Goal: Task Accomplishment & Management: Contribute content

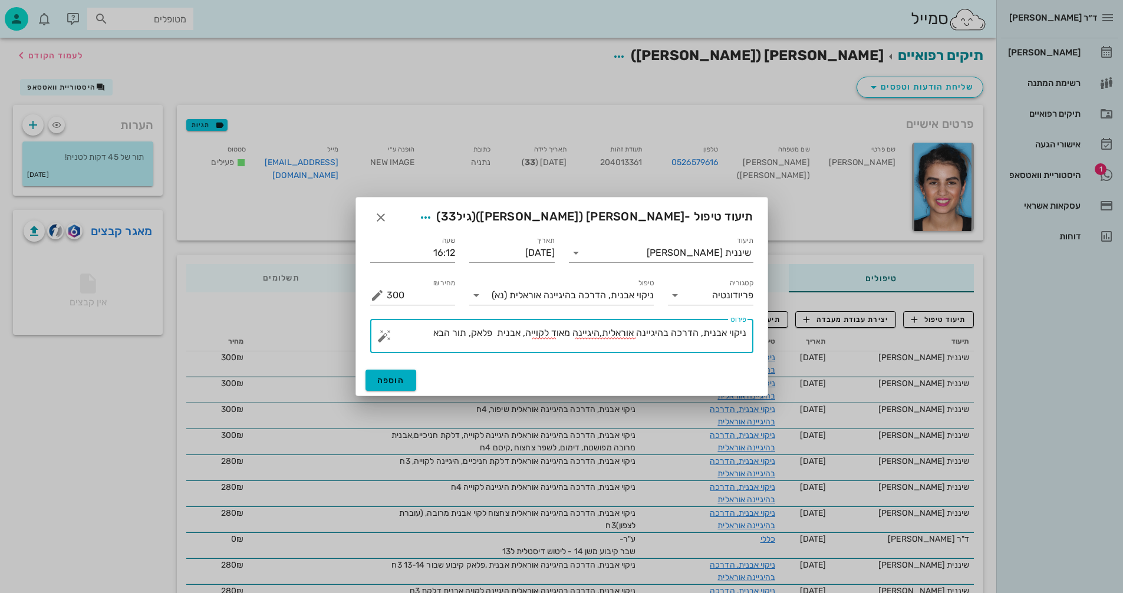
click at [472, 334] on textarea "ניקוי אבנית, הדרכה בהיגיינה אוראלית,היגיינה מאוד לקוייה, אבנית פלאק, תור הבא" at bounding box center [567, 339] width 360 height 28
click at [475, 334] on textarea "ניקוי אבנית, הדרכה בהיגיינה אוראלית,היגיינה מאוד לקוייה, אבנית פלאק, תור הבא" at bounding box center [567, 339] width 360 height 28
click at [442, 331] on textarea "ניקוי אבנית, הדרכה בהיגיינה אוראלית,היגיינה מאוד לקוייה, אבנית פלאק מרובים , תו…" at bounding box center [567, 339] width 360 height 28
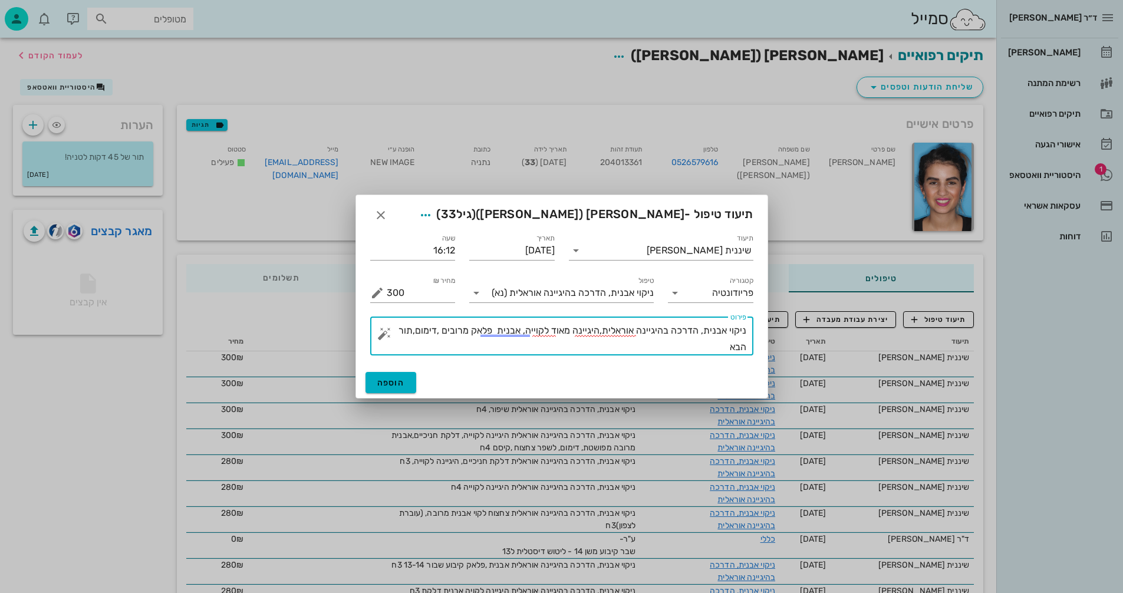
click at [710, 342] on textarea "ניקוי אבנית, הדרכה בהיגיינה אוראלית,היגיינה מאוד לקוייה, אבנית פלאק מרובים ,דימ…" at bounding box center [567, 338] width 360 height 33
type textarea "ניקוי אבנית, הדרכה בהיגיינה אוראלית,היגיינה מאוד לקוייה, אבנית פלאק מרובים ,דימ…"
drag, startPoint x: 393, startPoint y: 377, endPoint x: 404, endPoint y: 381, distance: 12.5
click at [394, 378] on button "הוספה" at bounding box center [391, 382] width 51 height 21
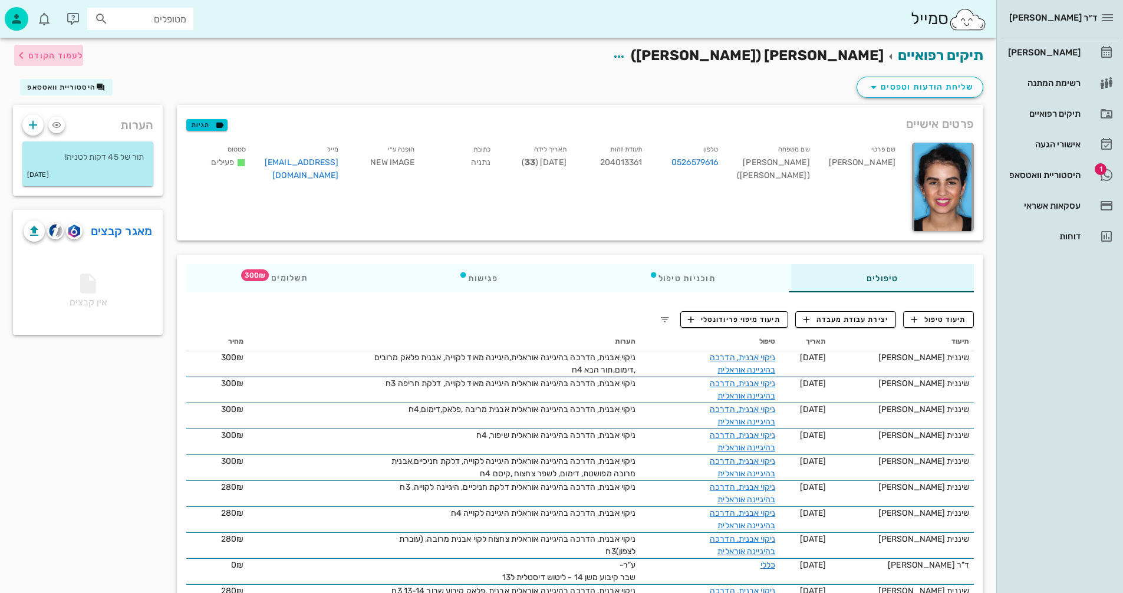
click at [75, 55] on span "לעמוד הקודם" at bounding box center [55, 56] width 55 height 10
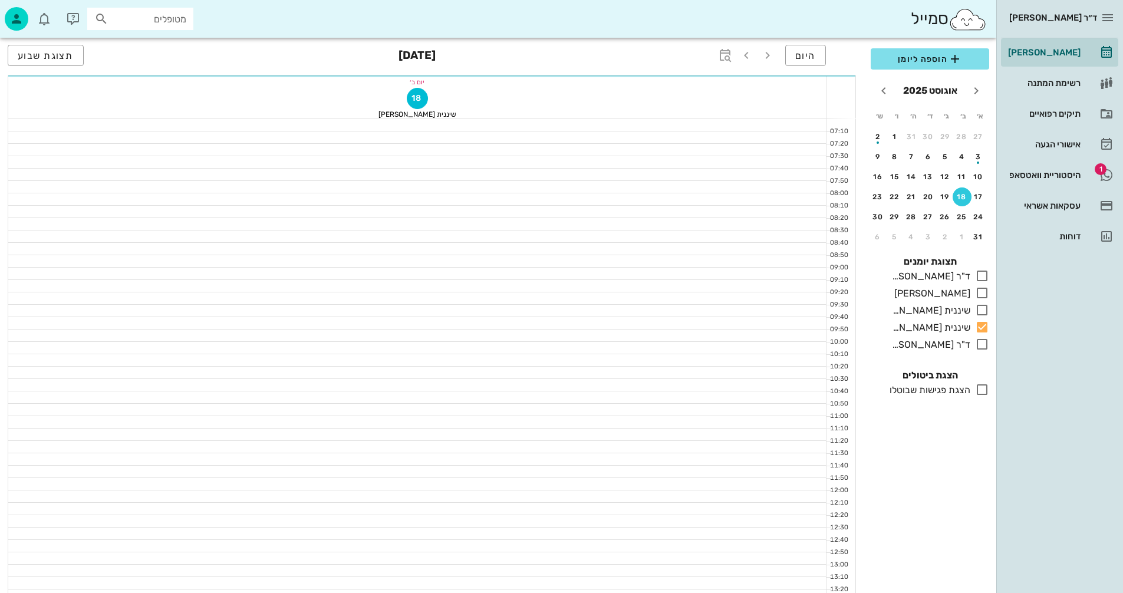
scroll to position [330, 0]
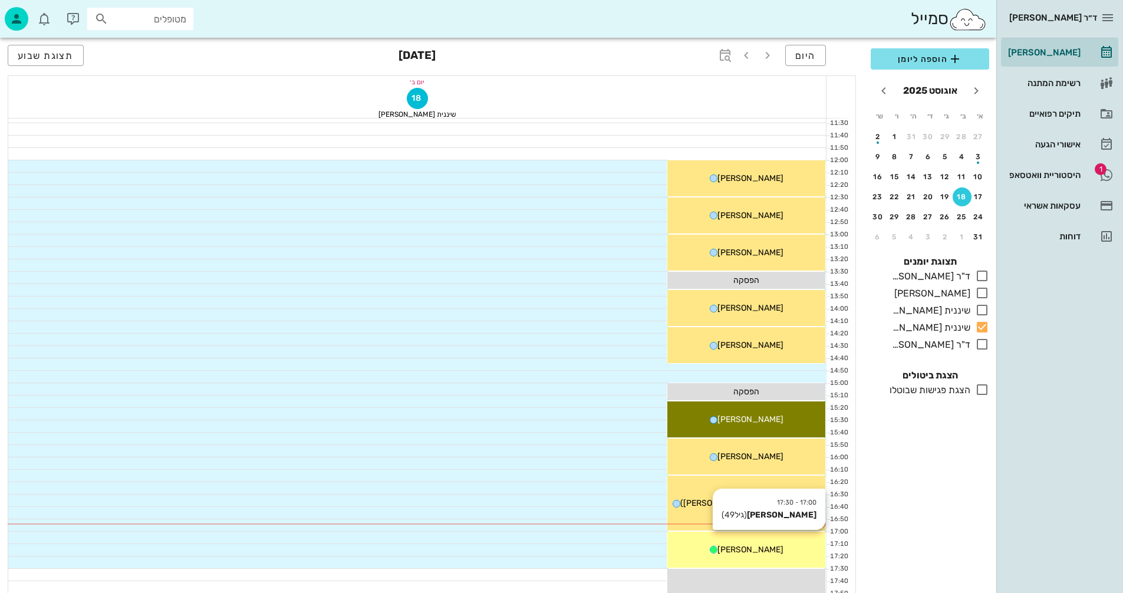
click at [763, 558] on div "17:00 - 17:30 [PERSON_NAME] (גיל 49 ) [PERSON_NAME]" at bounding box center [746, 550] width 158 height 36
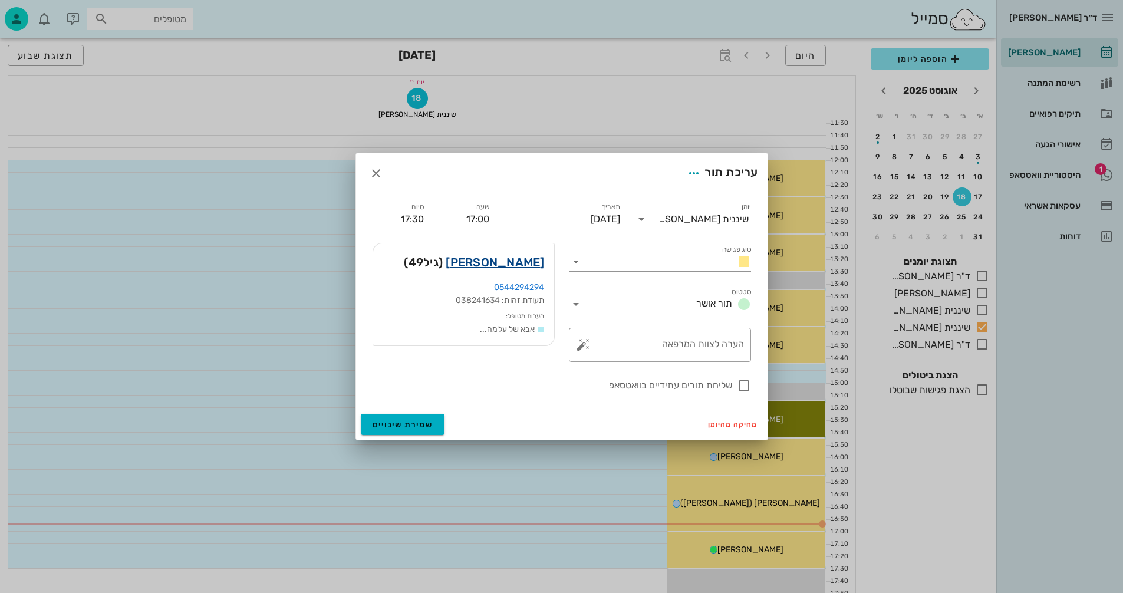
click at [515, 263] on link "[PERSON_NAME]" at bounding box center [495, 262] width 98 height 19
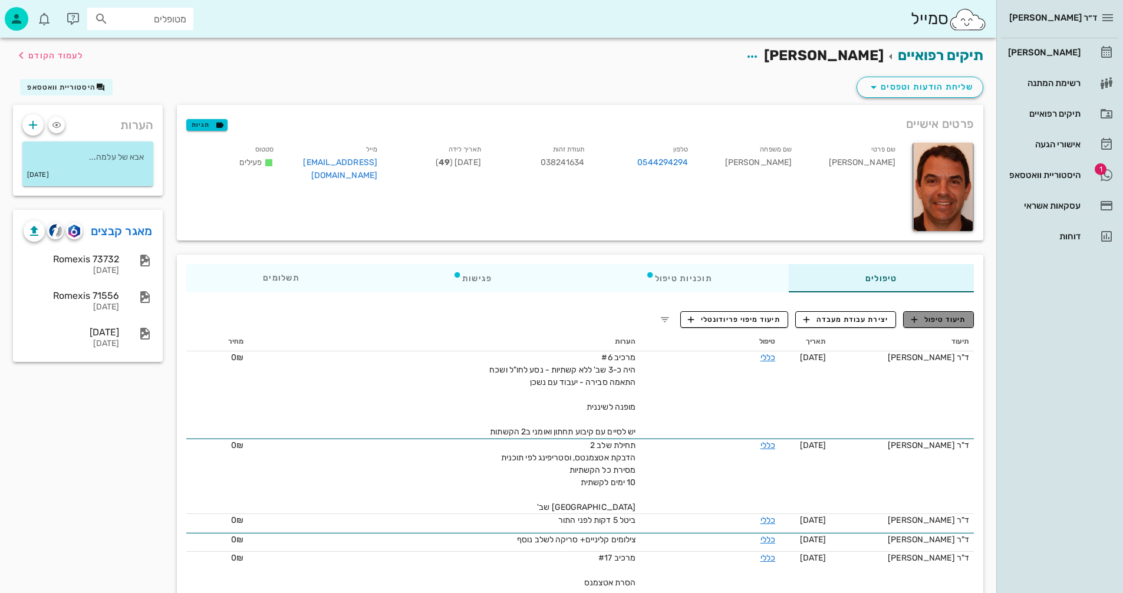
click at [947, 318] on span "תיעוד טיפול" at bounding box center [938, 319] width 55 height 11
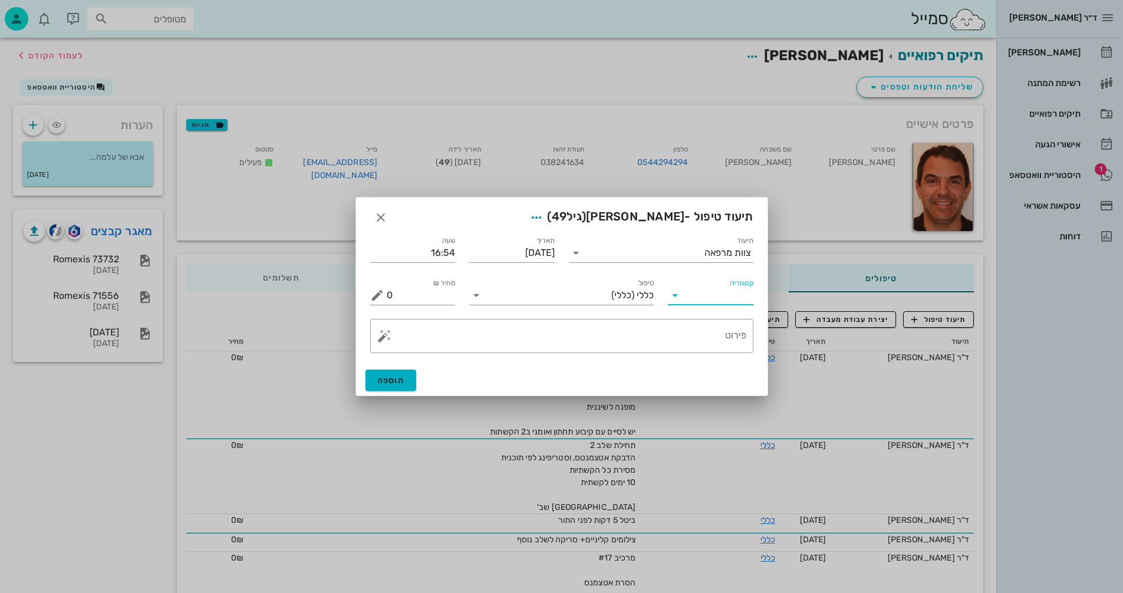
click at [698, 293] on input "קטגוריה" at bounding box center [720, 295] width 67 height 19
click at [720, 354] on div "פריודונטיה" at bounding box center [728, 352] width 103 height 11
type input "פריודונטיה"
click at [478, 295] on icon at bounding box center [476, 295] width 14 height 14
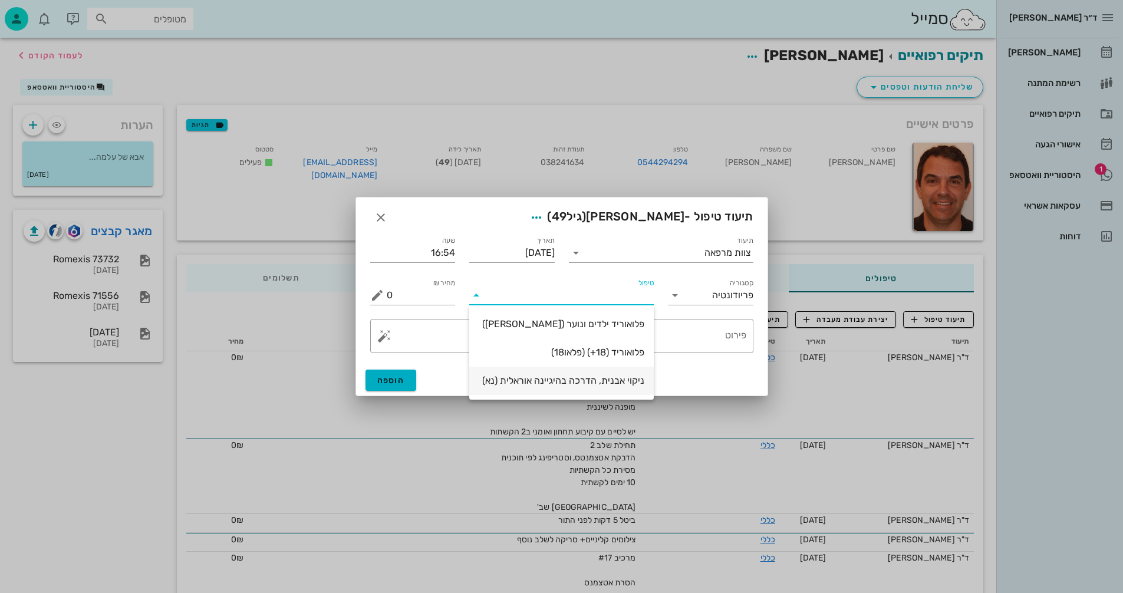
click at [618, 384] on div "ניקוי אבנית, הדרכה בהיגיינה אוראלית (נא)" at bounding box center [562, 380] width 166 height 11
type input "300"
type textarea "ניקוי אבנית, הדרכה בהיגיינה אוראלית פלאק, תור הבא"
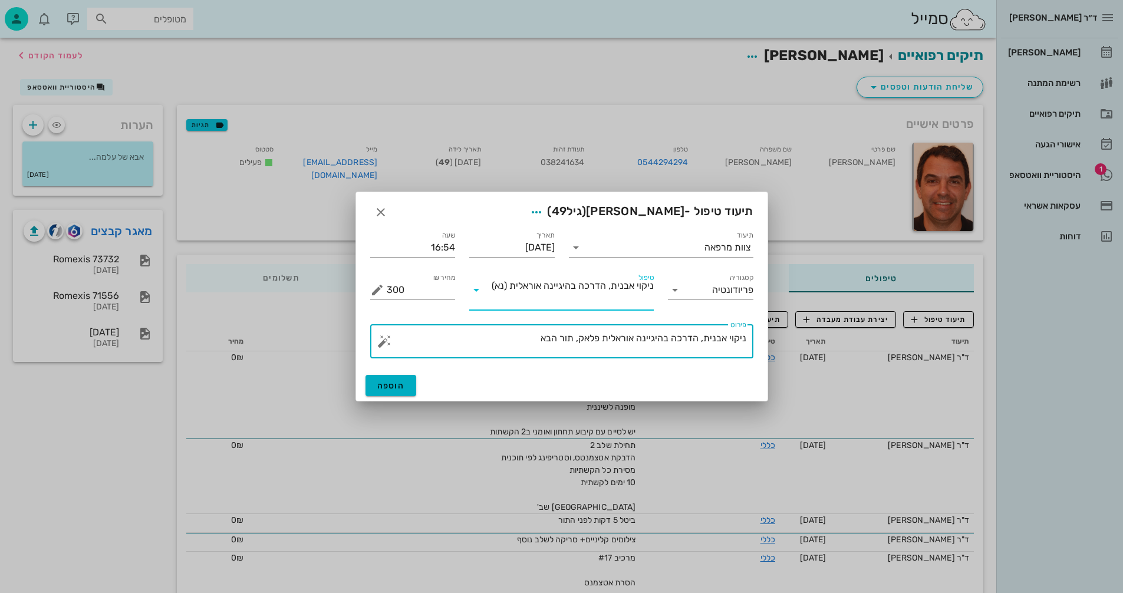
click at [604, 338] on textarea "ניקוי אבנית, הדרכה בהיגיינה אוראלית פלאק, תור הבא" at bounding box center [567, 344] width 360 height 28
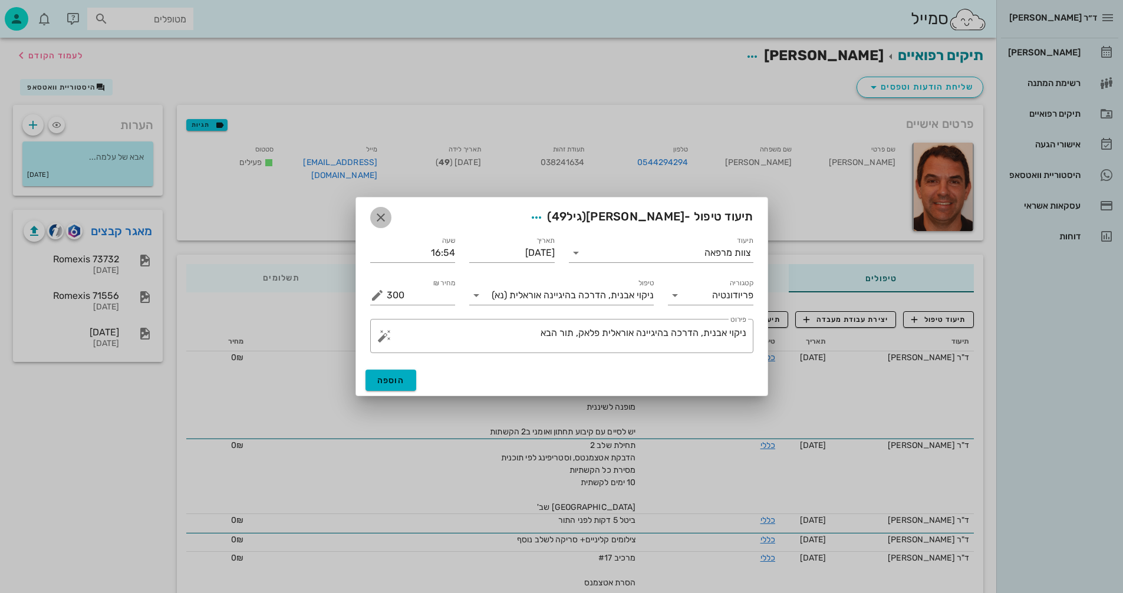
click at [383, 218] on icon "button" at bounding box center [381, 217] width 14 height 14
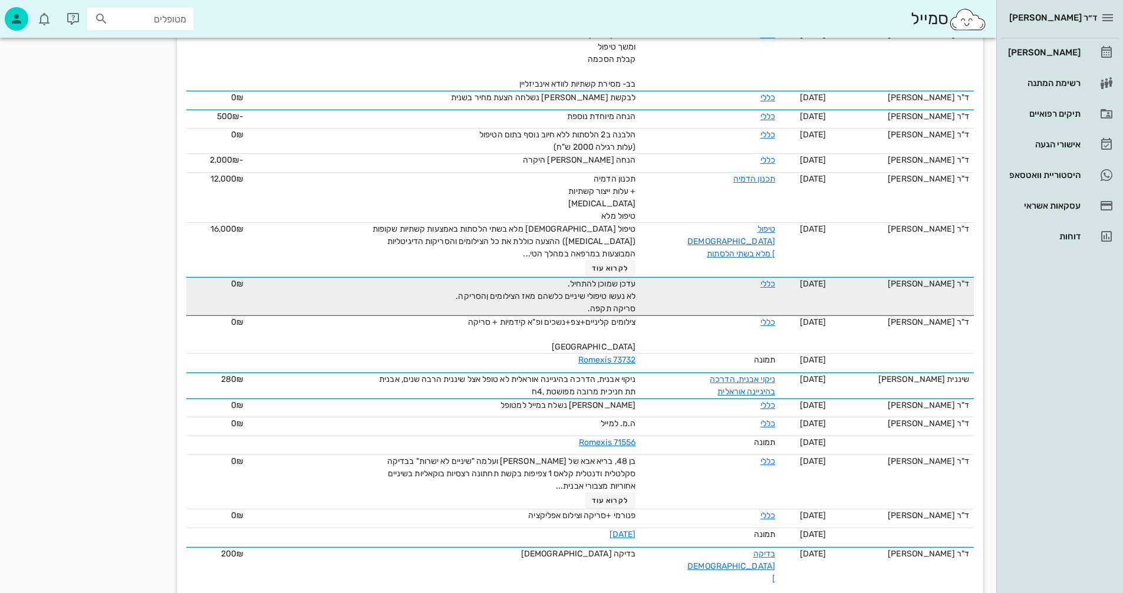
scroll to position [897, 0]
